Goal: Find specific page/section: Find specific page/section

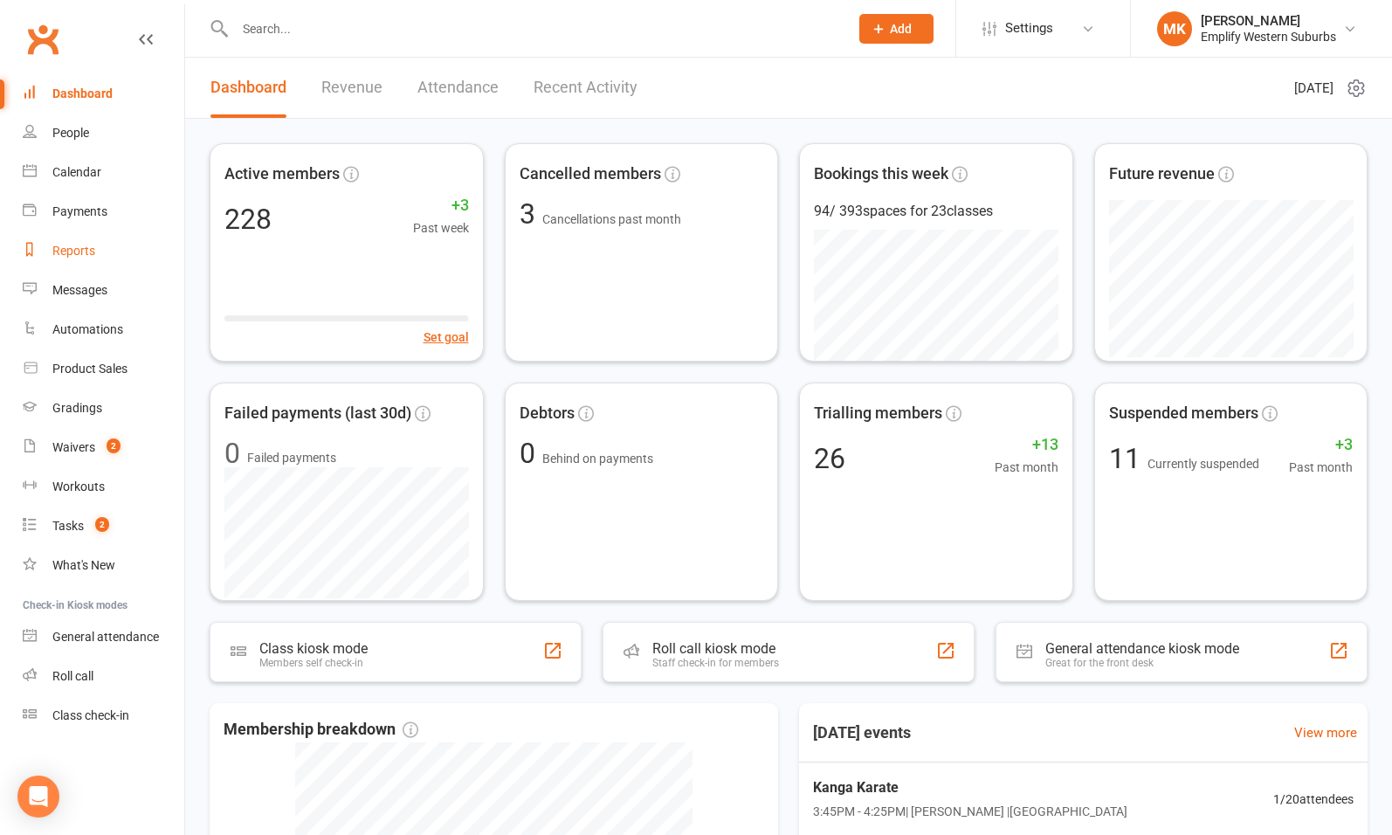
click at [79, 241] on link "Reports" at bounding box center [104, 250] width 162 height 39
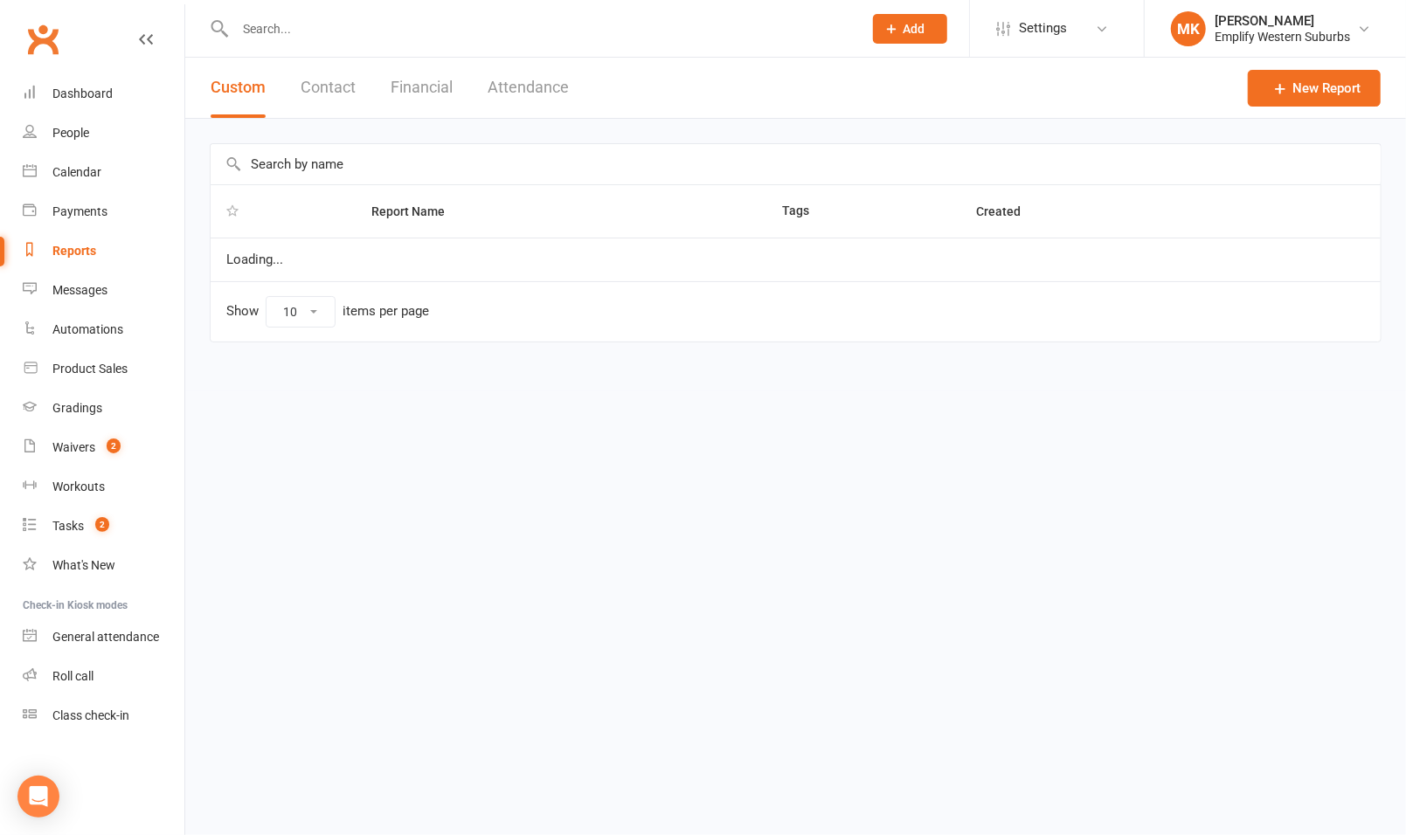
select select "100"
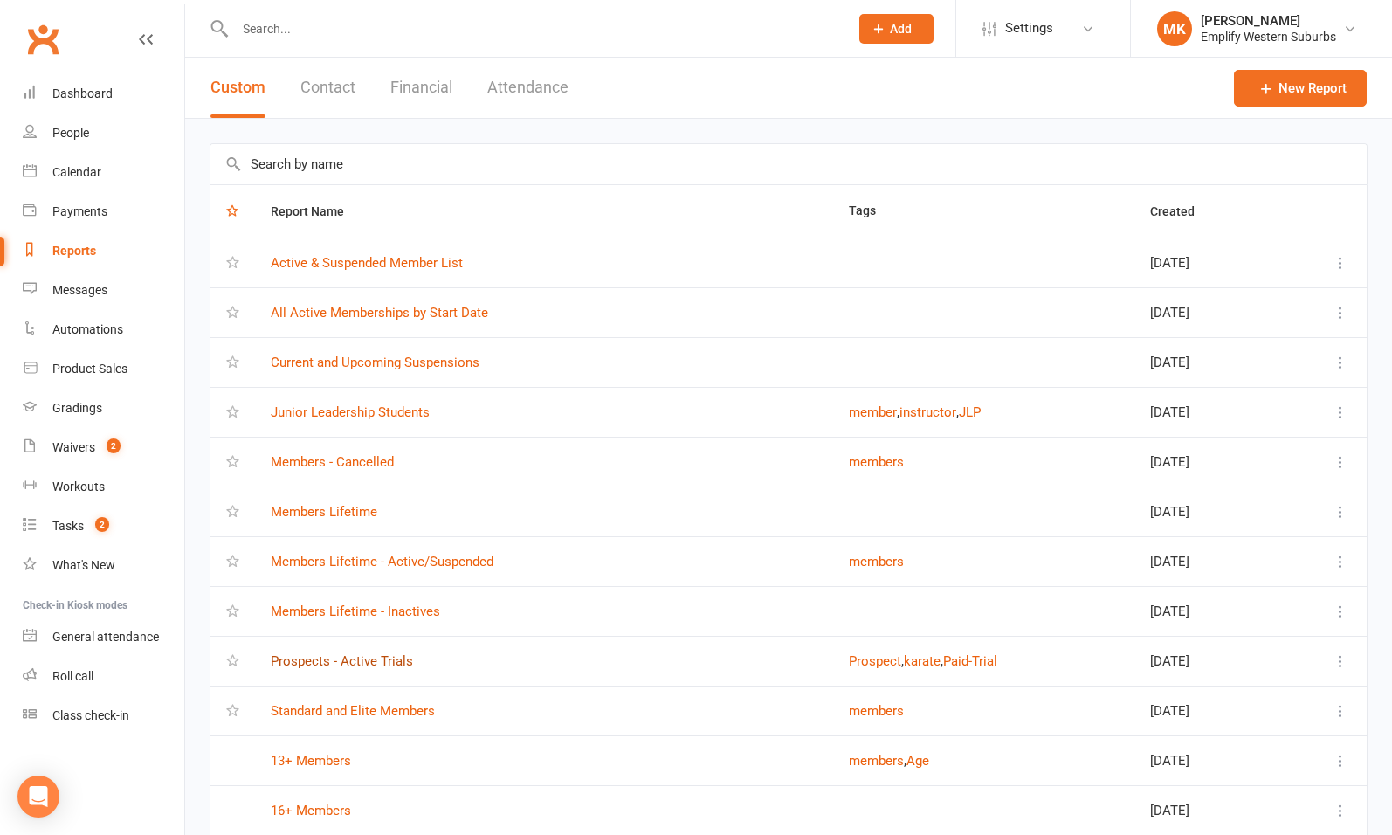
click at [378, 654] on link "Prospects - Active Trials" at bounding box center [342, 661] width 142 height 16
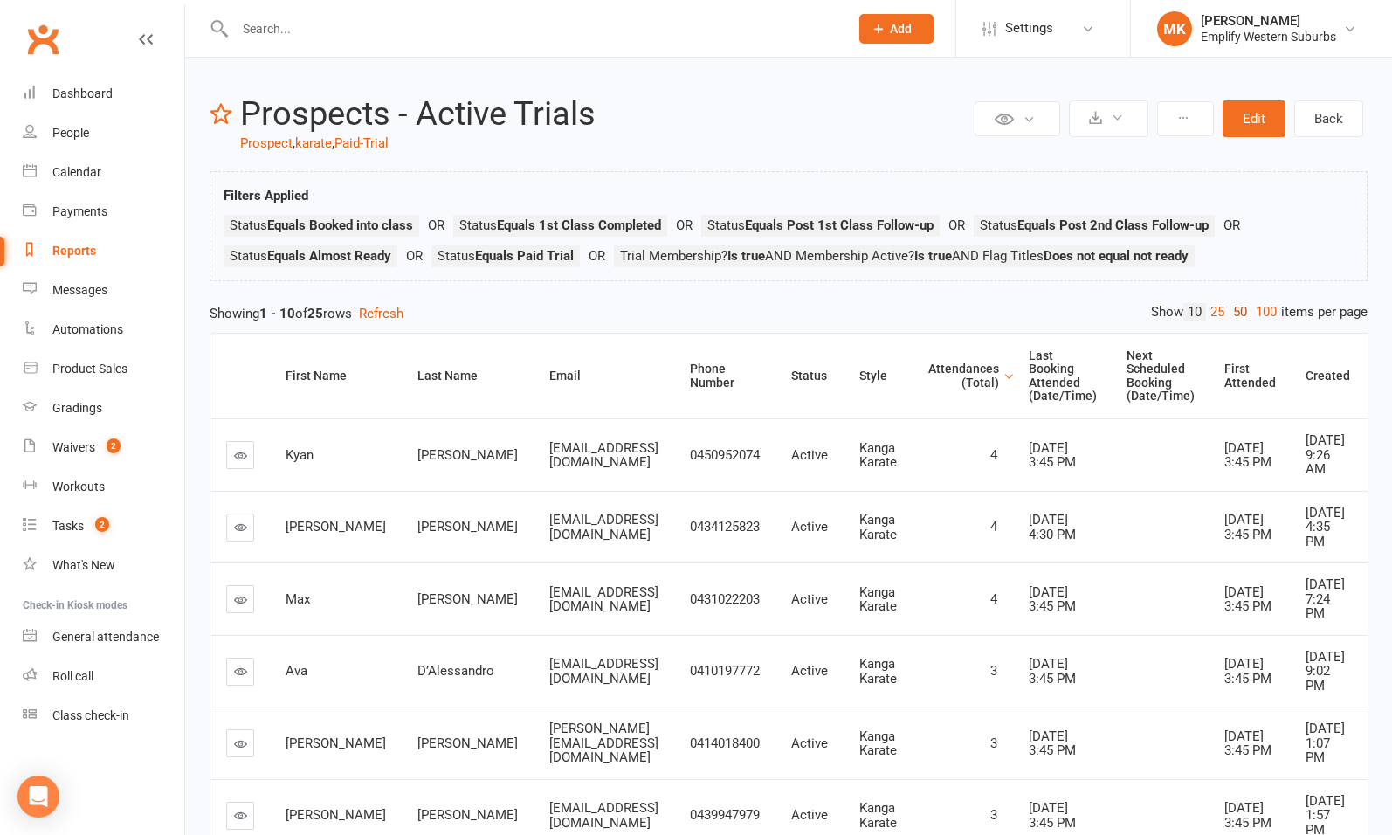
click at [1239, 311] on link "50" at bounding box center [1240, 312] width 23 height 18
click at [1097, 384] on div "Last Booking Attended (Date/Time)" at bounding box center [1063, 376] width 68 height 54
click at [1096, 376] on div "Last Booking Attended (Date/Time)" at bounding box center [1063, 376] width 68 height 54
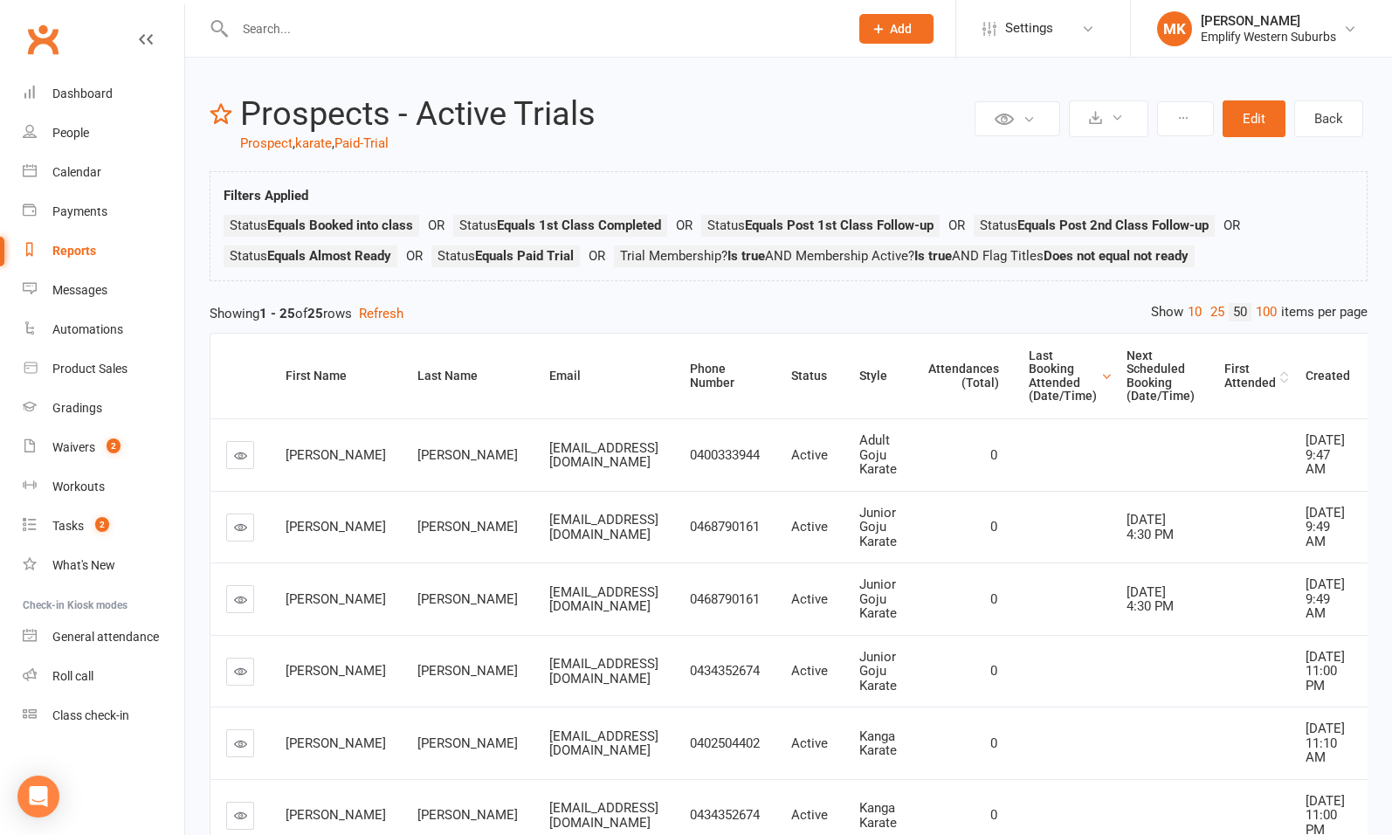
click at [1276, 379] on div "First Attended" at bounding box center [1251, 376] width 52 height 27
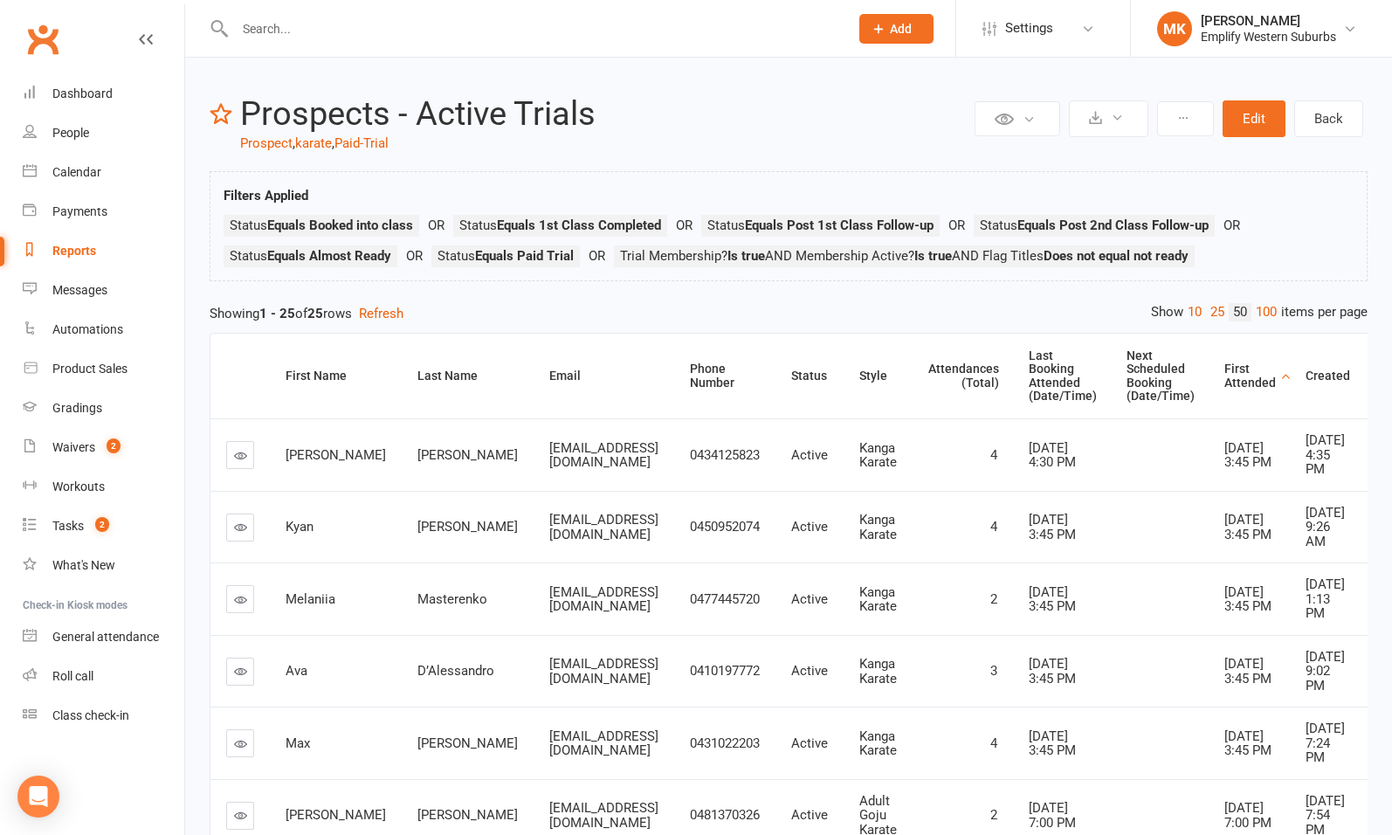
click at [1276, 379] on div "First Attended" at bounding box center [1251, 376] width 52 height 27
